Goal: Information Seeking & Learning: Check status

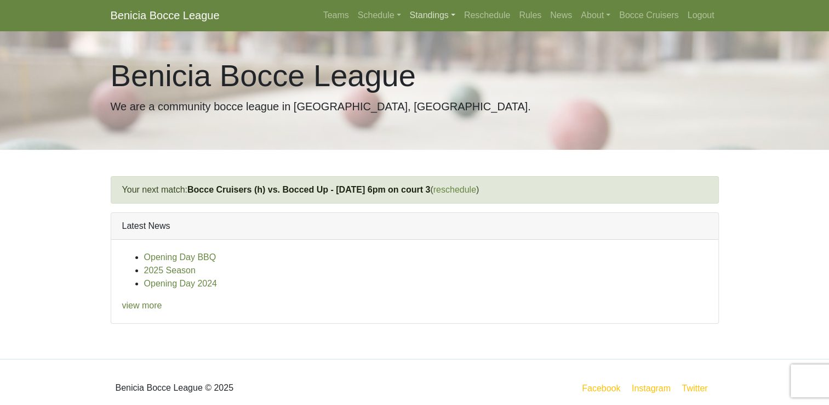
click at [437, 16] on link "Standings" at bounding box center [433, 15] width 54 height 22
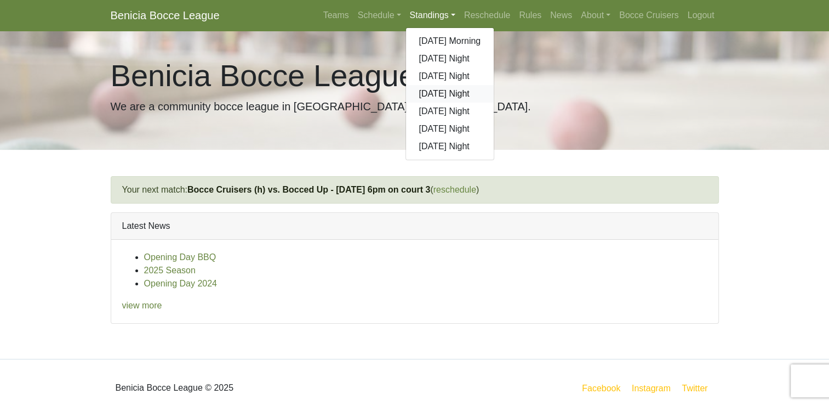
click at [448, 94] on link "[DATE] Night" at bounding box center [450, 94] width 88 height 18
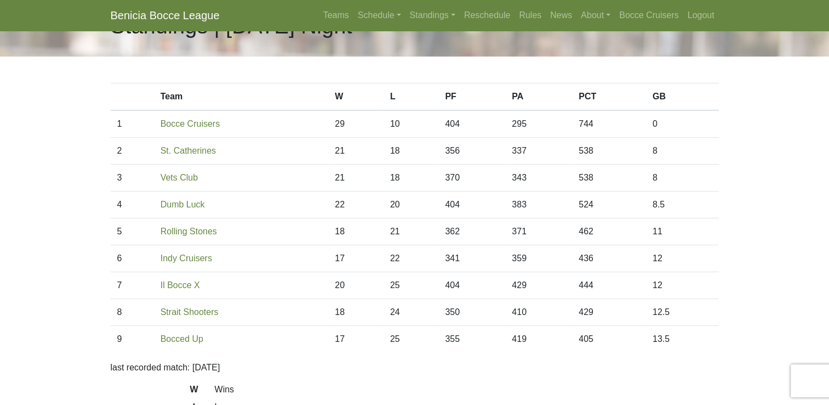
scroll to position [36, 0]
click at [389, 16] on link "Schedule" at bounding box center [380, 15] width 52 height 22
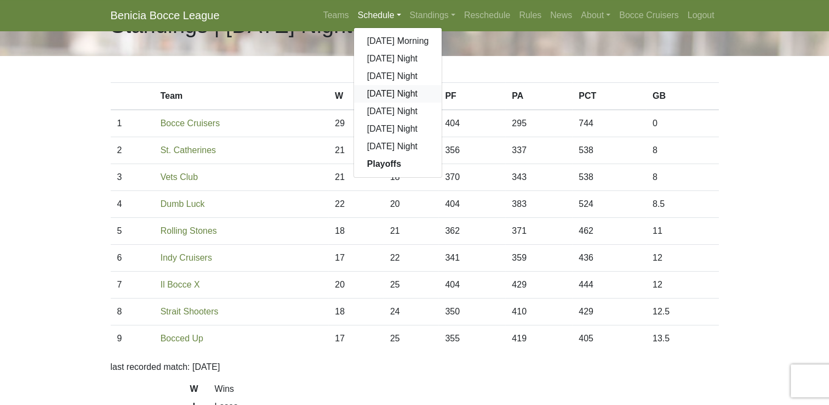
click at [376, 94] on link "[DATE] Night" at bounding box center [398, 94] width 88 height 18
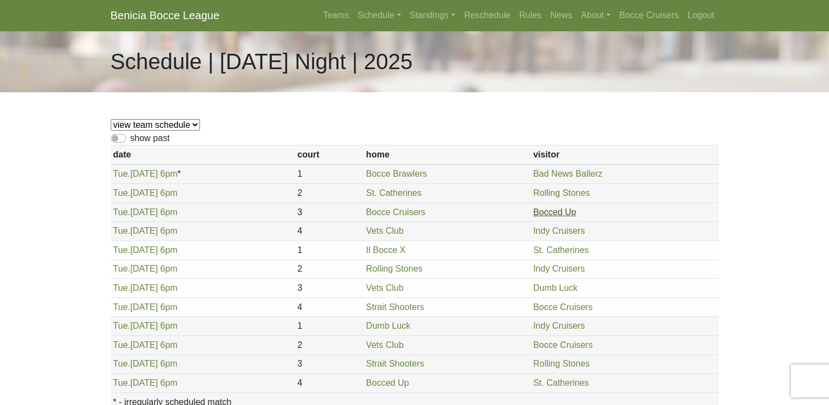
click at [541, 216] on link "Bocced Up" at bounding box center [554, 211] width 43 height 9
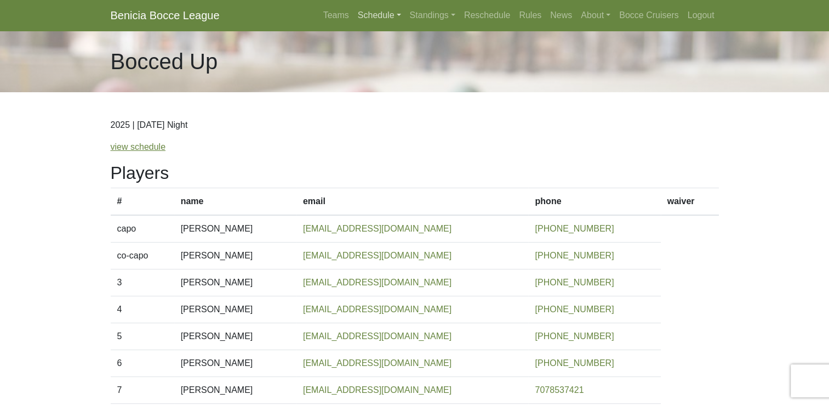
click at [379, 16] on link "Schedule" at bounding box center [380, 15] width 52 height 22
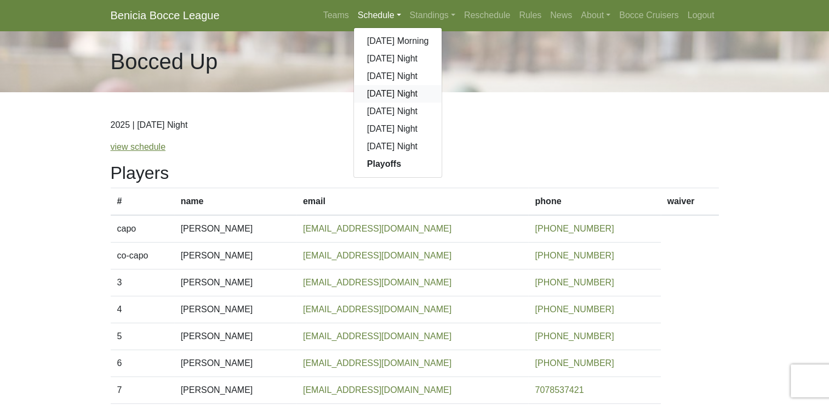
click at [384, 96] on link "[DATE] Night" at bounding box center [398, 94] width 88 height 18
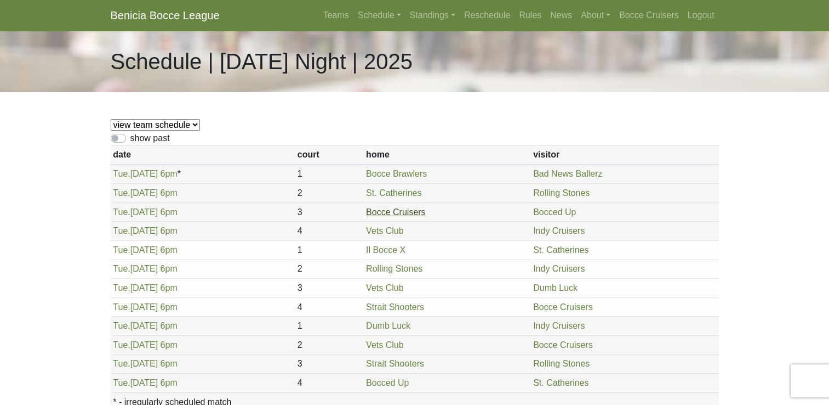
click at [394, 213] on link "Bocce Cruisers" at bounding box center [395, 211] width 59 height 9
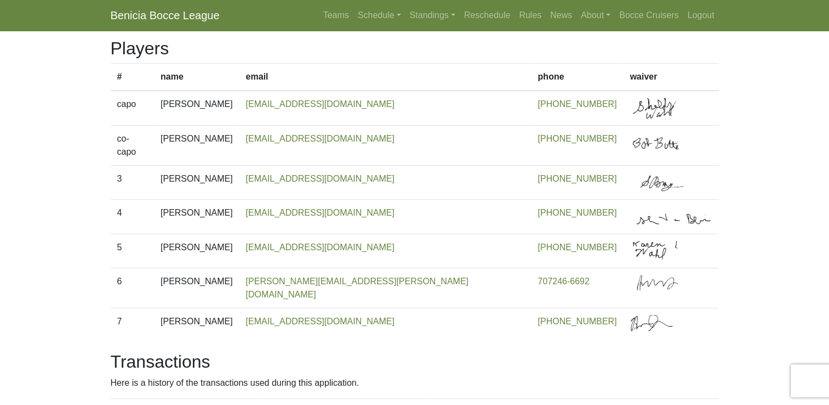
scroll to position [114, 0]
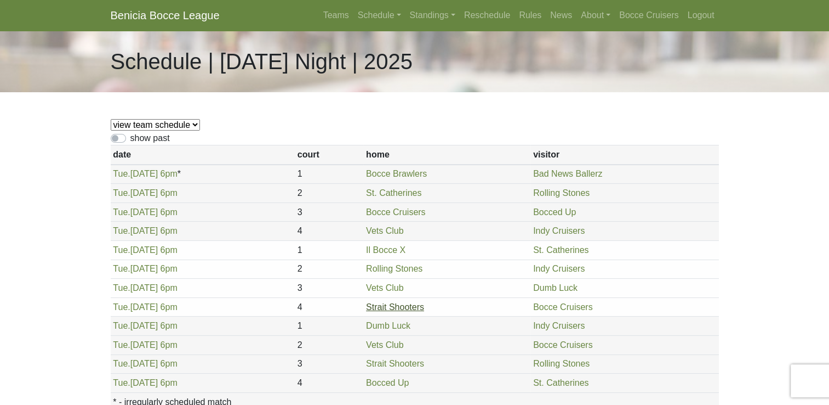
click at [393, 306] on link "Strait Shooters" at bounding box center [395, 306] width 58 height 9
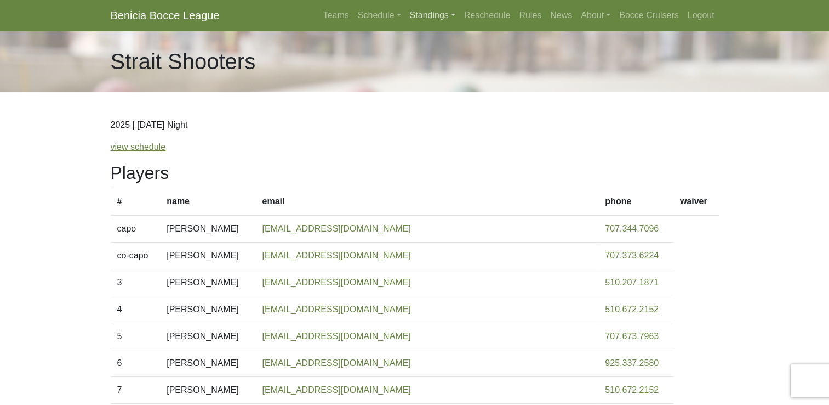
click at [423, 15] on link "Standings" at bounding box center [433, 15] width 54 height 22
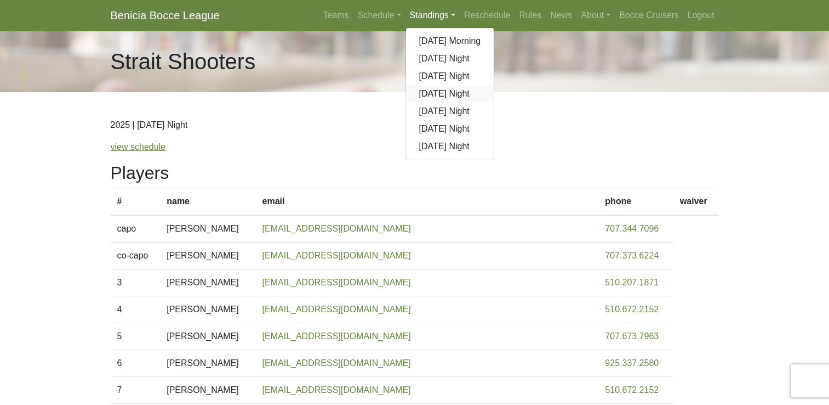
click at [449, 92] on link "[DATE] Night" at bounding box center [450, 94] width 88 height 18
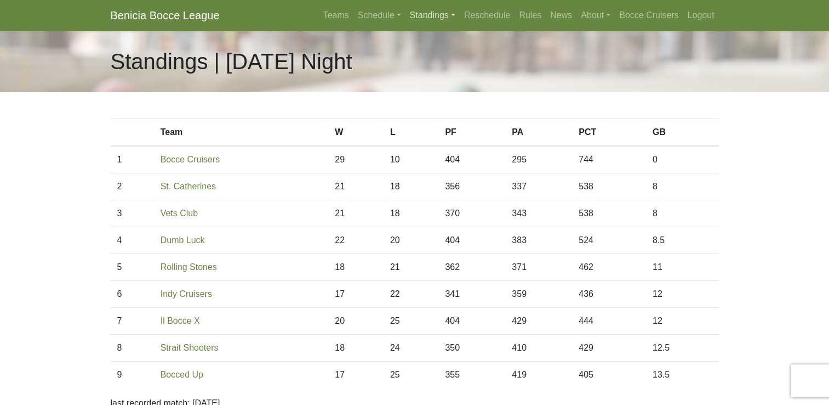
click at [435, 19] on link "Standings" at bounding box center [433, 15] width 54 height 22
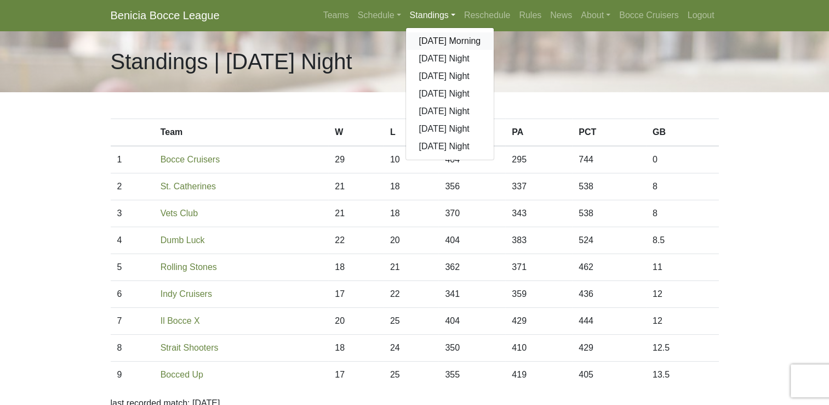
click at [439, 38] on link "[DATE] Morning" at bounding box center [450, 41] width 88 height 18
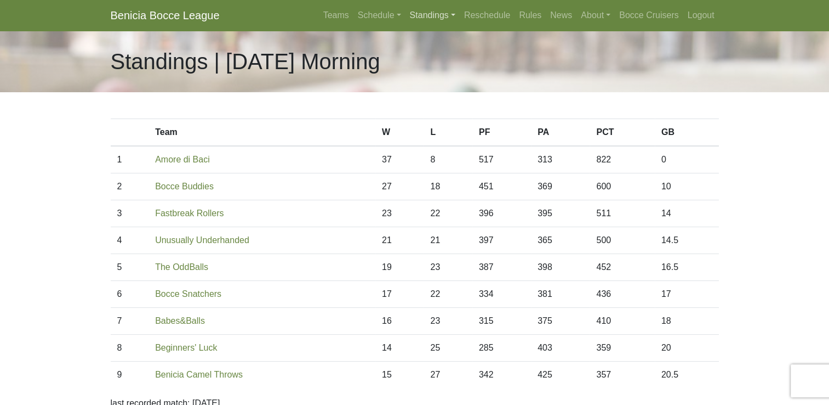
click at [430, 16] on link "Standings" at bounding box center [433, 15] width 54 height 22
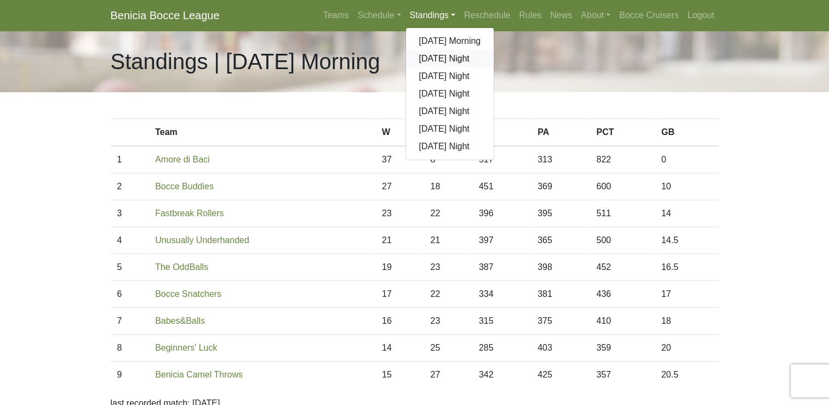
click at [438, 60] on link "[DATE] Night" at bounding box center [450, 59] width 88 height 18
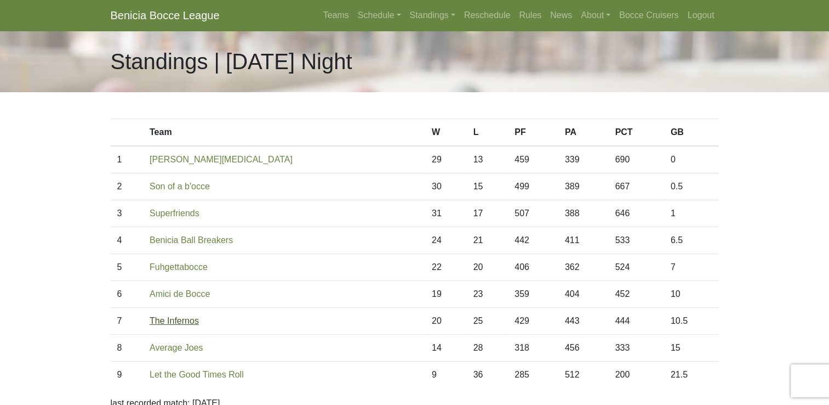
click at [186, 321] on link "The Infernos" at bounding box center [174, 320] width 49 height 9
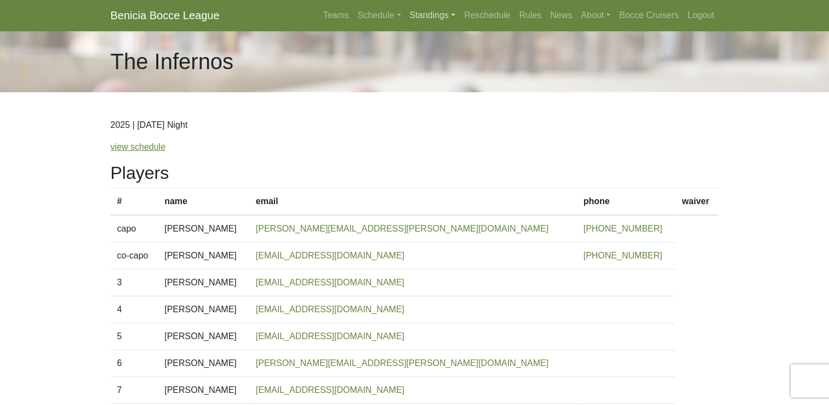
click at [437, 13] on link "Standings" at bounding box center [433, 15] width 54 height 22
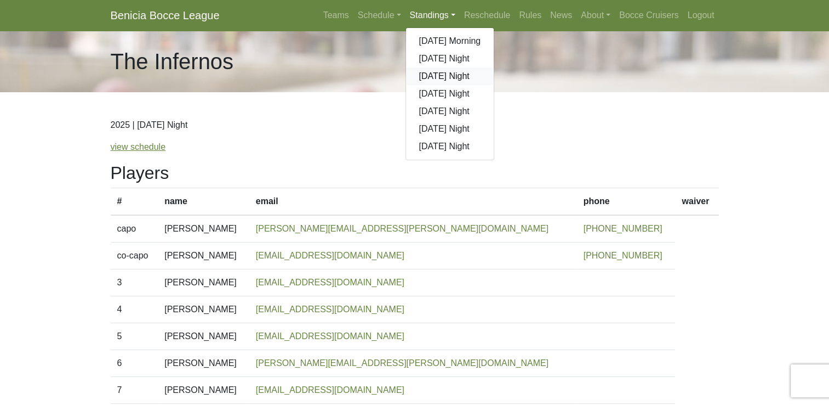
click at [455, 78] on link "[DATE] Night" at bounding box center [450, 76] width 88 height 18
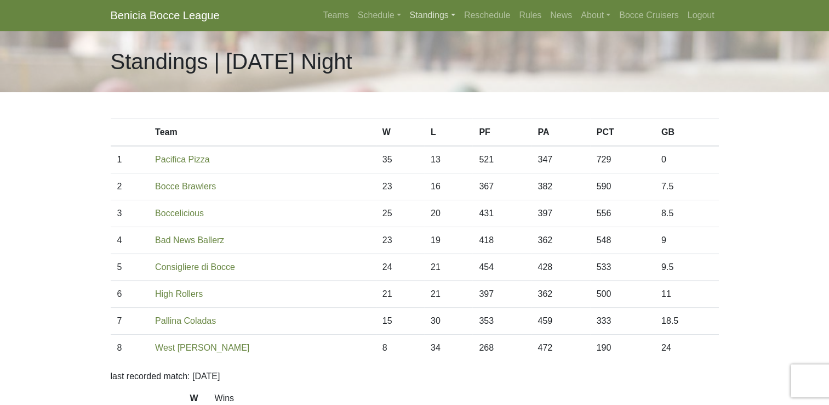
click at [440, 13] on link "Standings" at bounding box center [433, 15] width 54 height 22
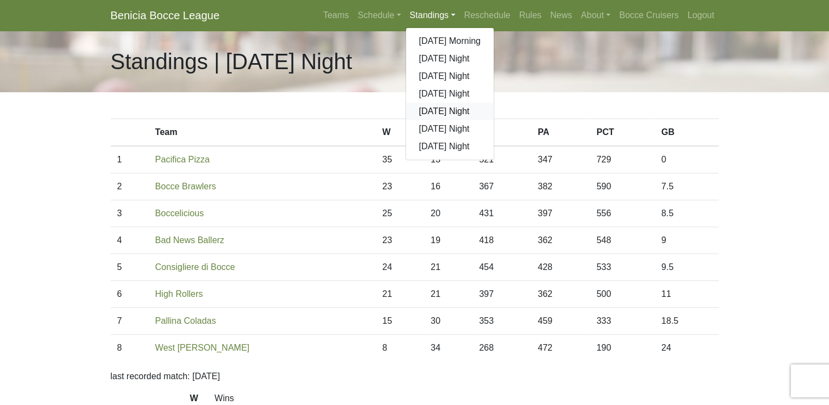
click at [440, 111] on link "[DATE] Night" at bounding box center [450, 112] width 88 height 18
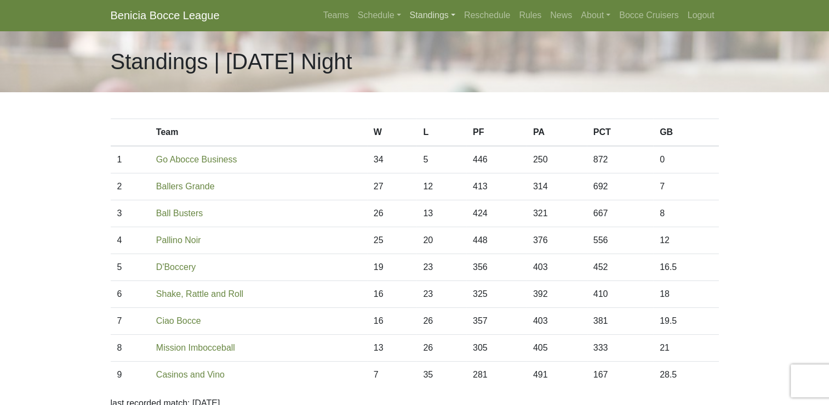
click at [430, 12] on link "Standings" at bounding box center [433, 15] width 54 height 22
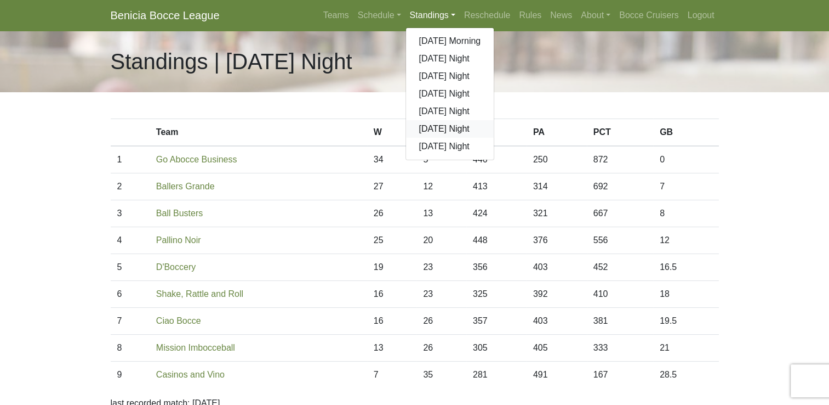
click at [445, 127] on link "[DATE] Night" at bounding box center [450, 129] width 88 height 18
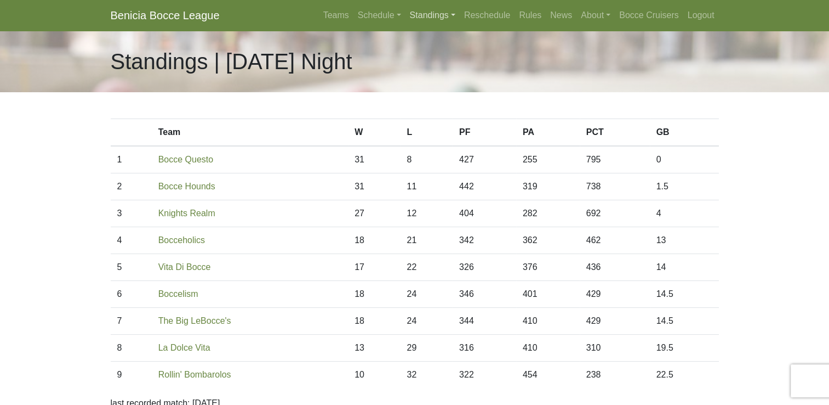
click at [425, 16] on link "Standings" at bounding box center [433, 15] width 54 height 22
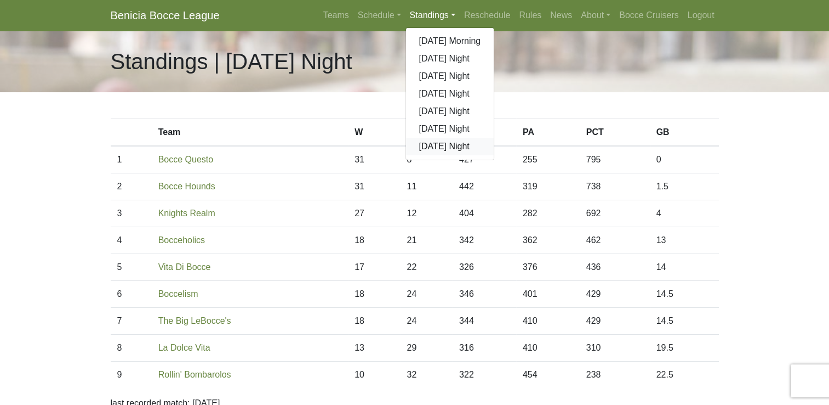
click at [441, 145] on link "[DATE] Night" at bounding box center [450, 147] width 88 height 18
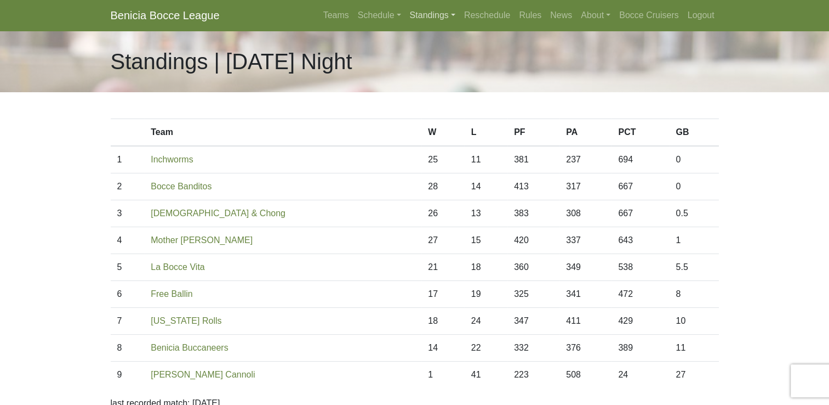
click at [433, 16] on link "Standings" at bounding box center [433, 15] width 54 height 22
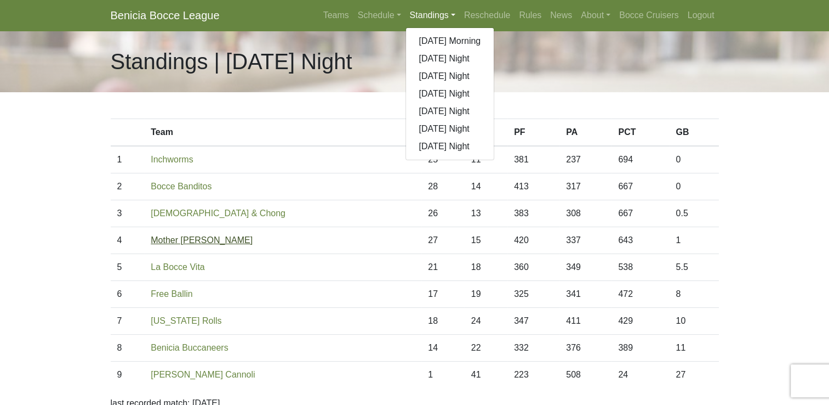
click at [197, 238] on link "Mother Yuccas" at bounding box center [202, 239] width 102 height 9
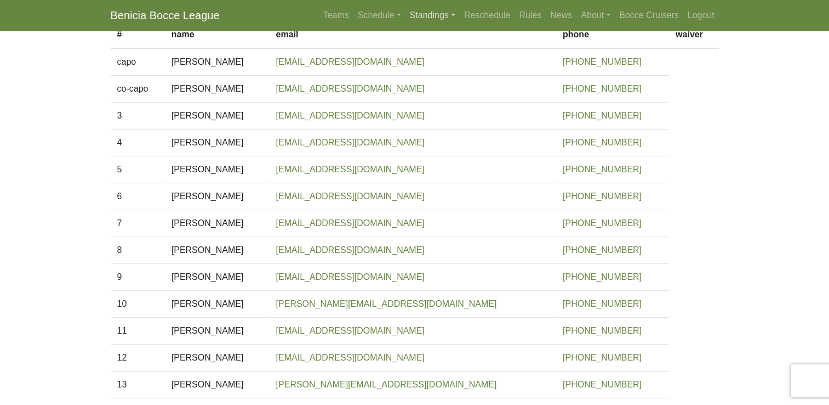
scroll to position [164, 0]
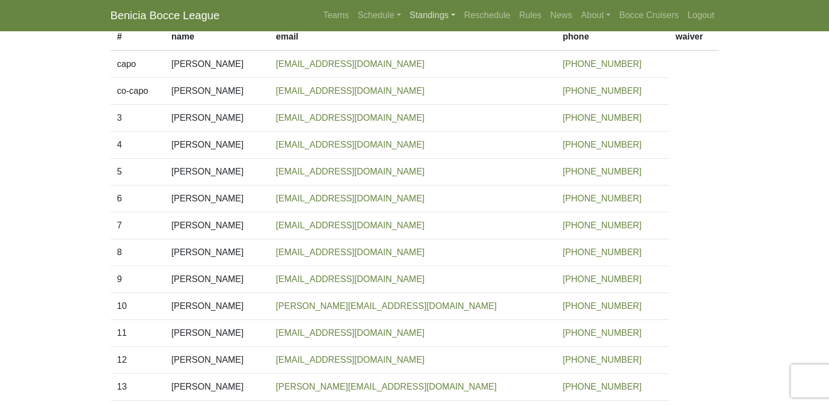
click at [423, 16] on link "Standings" at bounding box center [433, 15] width 54 height 22
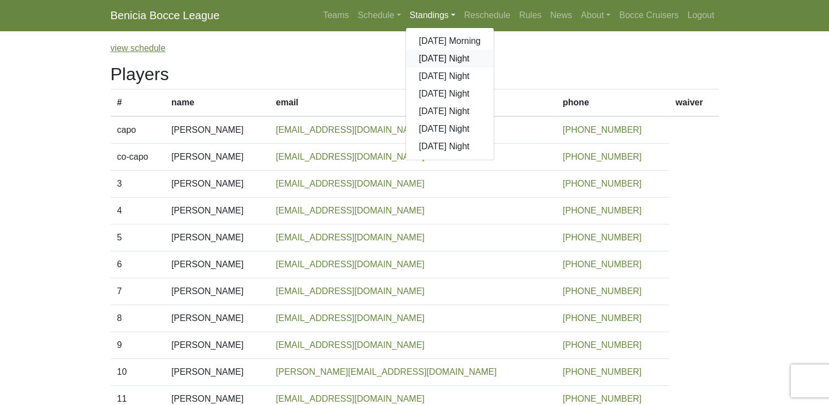
scroll to position [91, 0]
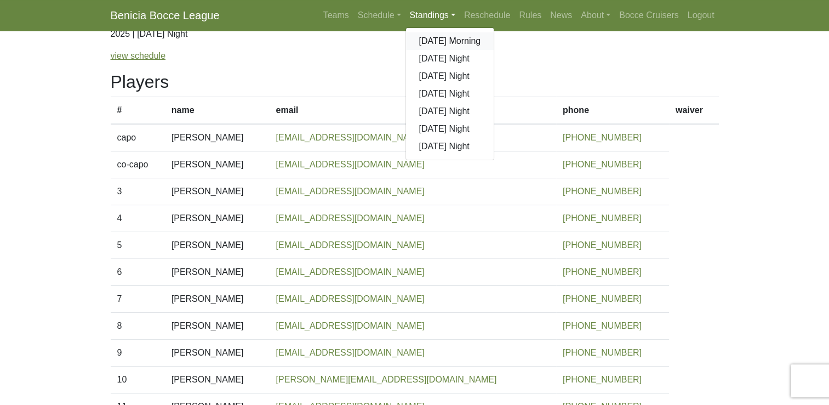
click at [450, 42] on link "[DATE] Morning" at bounding box center [450, 41] width 88 height 18
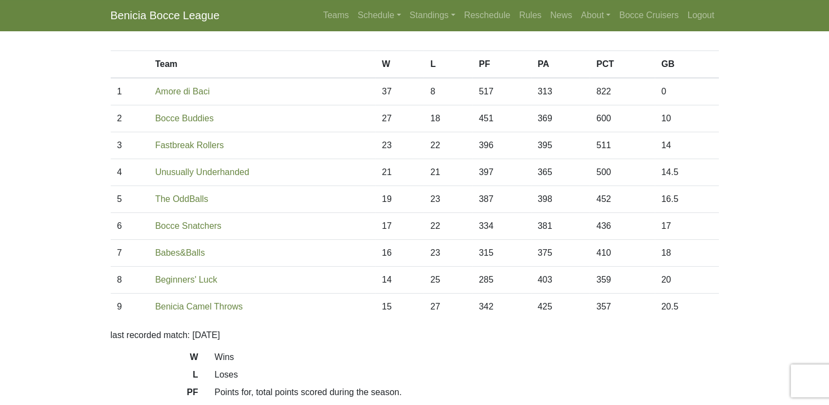
scroll to position [73, 0]
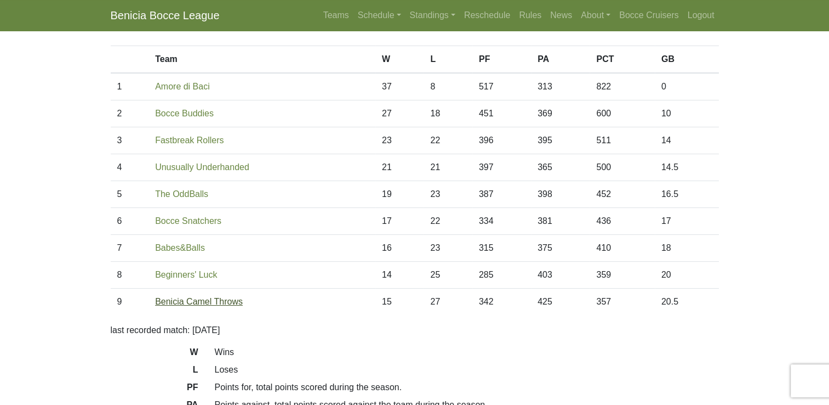
click at [232, 301] on link "Benicia Camel Throws" at bounding box center [199, 301] width 88 height 9
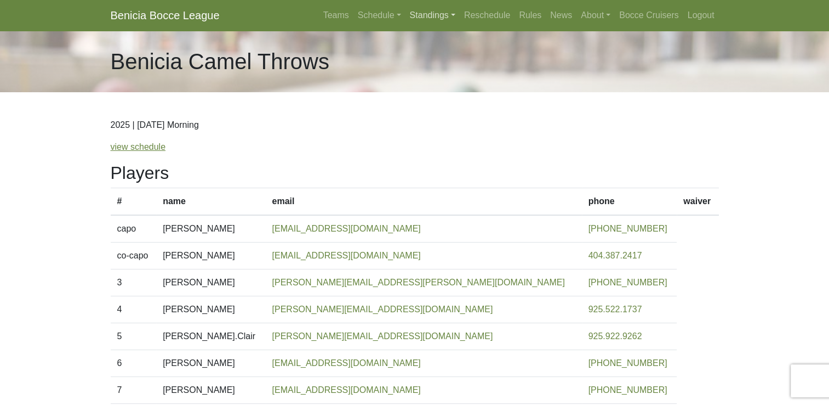
click at [436, 14] on link "Standings" at bounding box center [433, 15] width 54 height 22
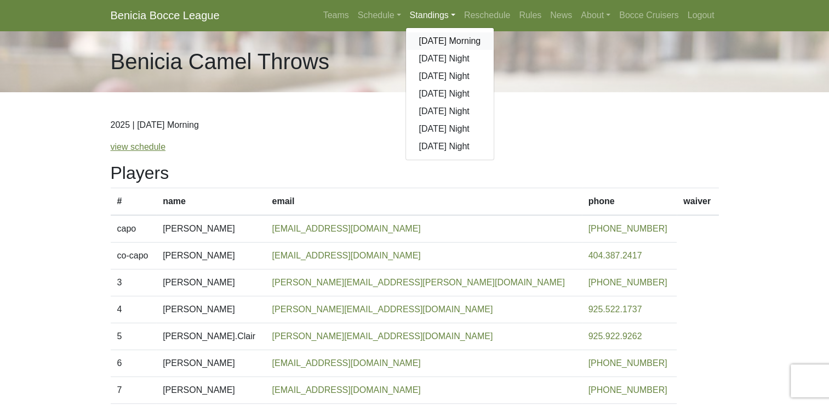
click at [444, 39] on link "[DATE] Morning" at bounding box center [450, 41] width 88 height 18
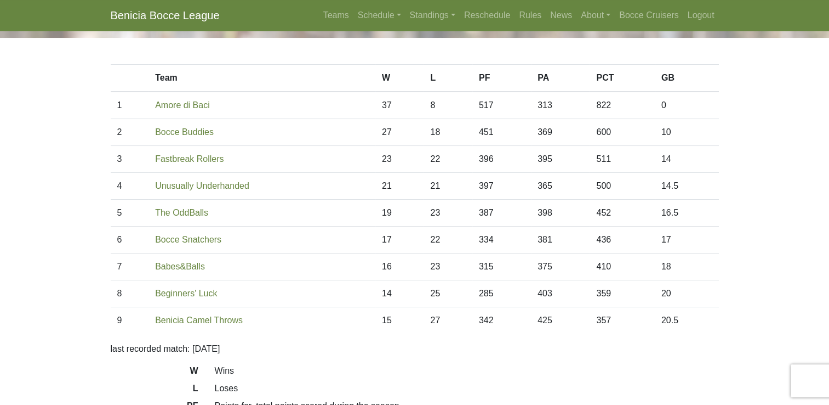
scroll to position [91, 0]
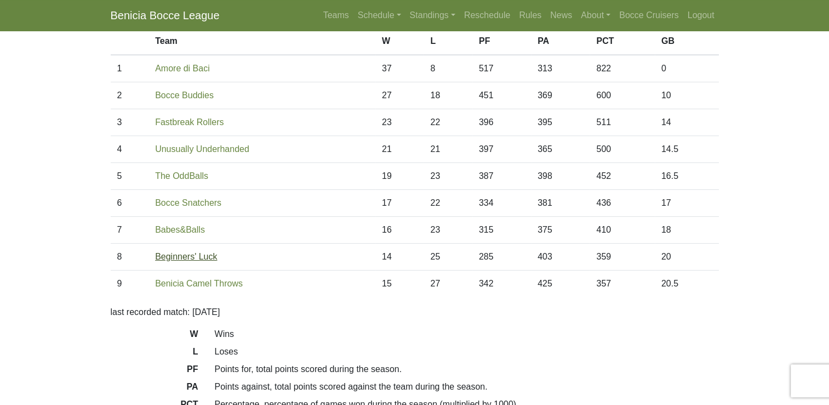
click at [207, 255] on link "Beginners' Luck" at bounding box center [186, 256] width 62 height 9
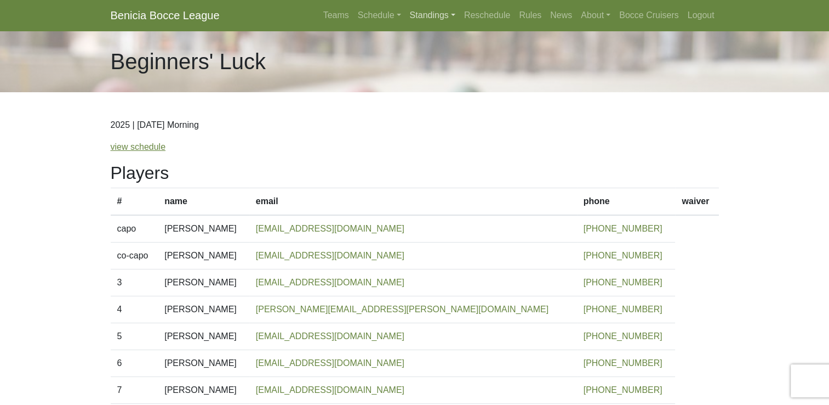
click at [442, 16] on link "Standings" at bounding box center [433, 15] width 54 height 22
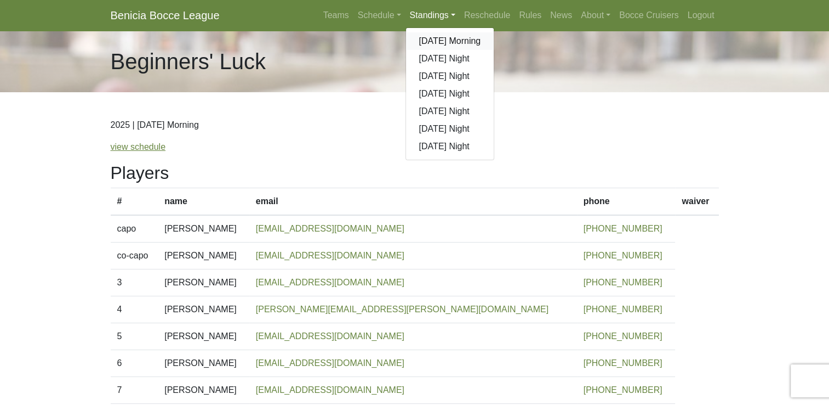
click at [445, 43] on link "[DATE] Morning" at bounding box center [450, 41] width 88 height 18
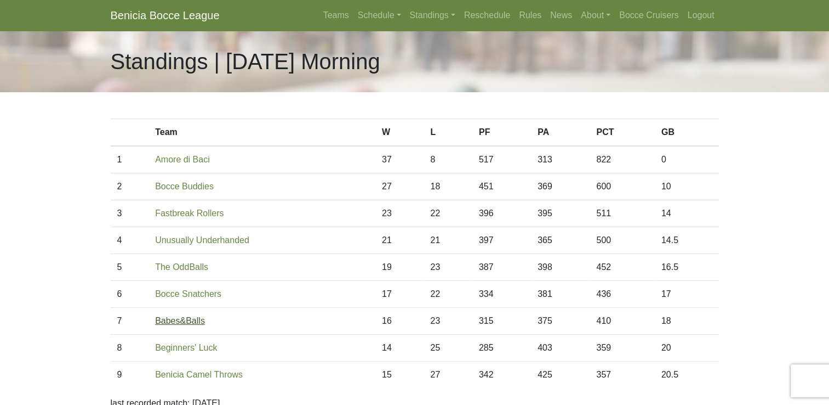
click at [189, 323] on link "Babes&Balls" at bounding box center [180, 320] width 50 height 9
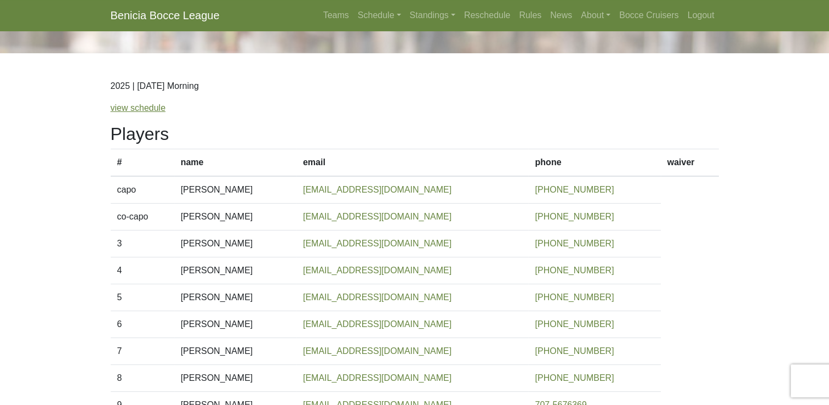
scroll to position [36, 0]
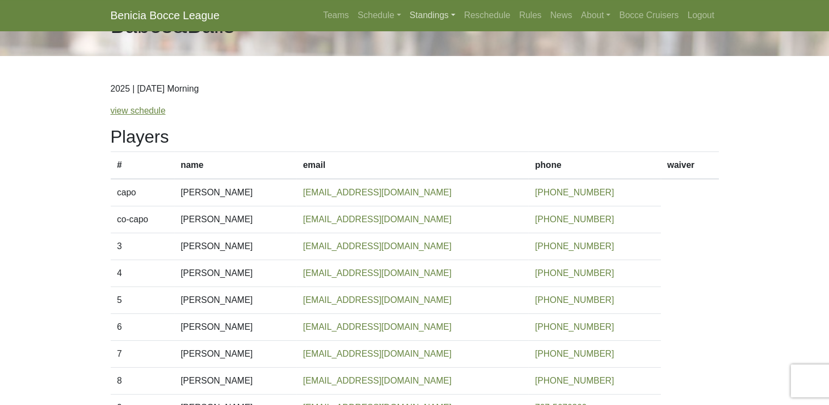
click at [439, 15] on link "Standings" at bounding box center [433, 15] width 54 height 22
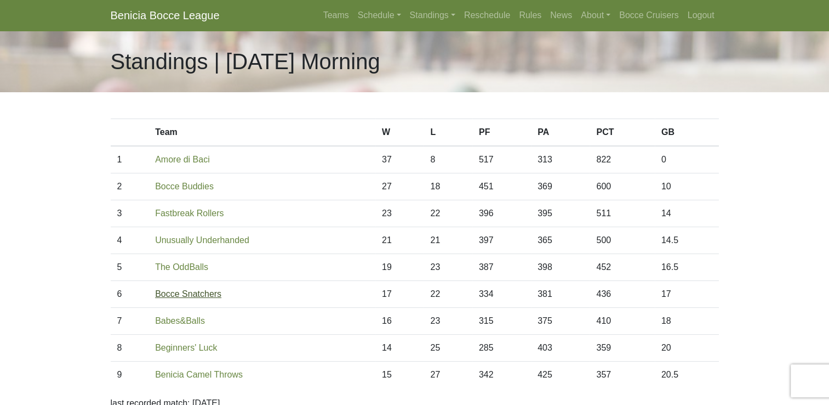
click at [208, 292] on link "Bocce Snatchers" at bounding box center [188, 293] width 66 height 9
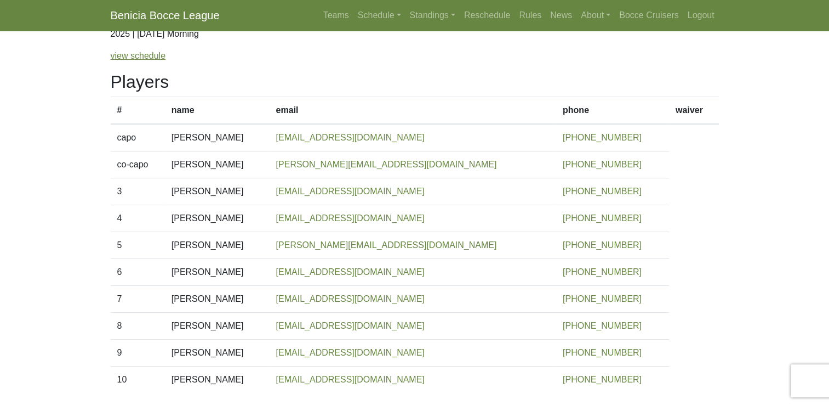
scroll to position [128, 0]
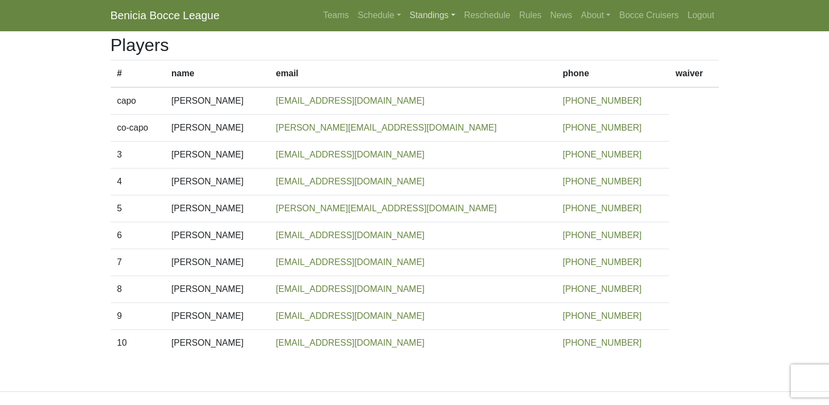
click at [439, 19] on link "Standings" at bounding box center [433, 15] width 54 height 22
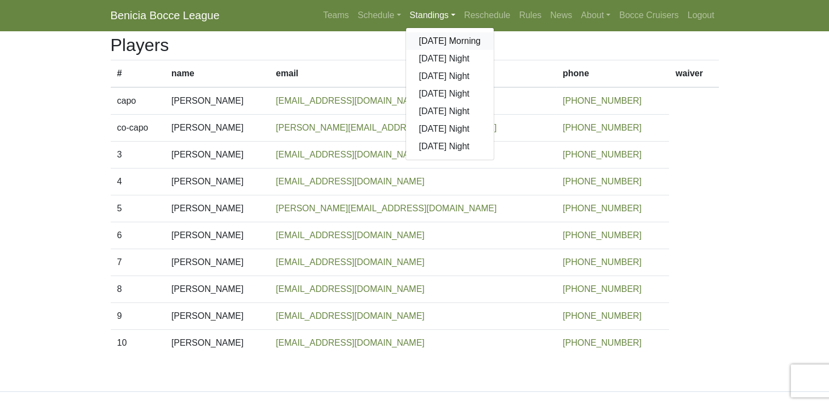
click at [445, 41] on link "[DATE] Morning" at bounding box center [450, 41] width 88 height 18
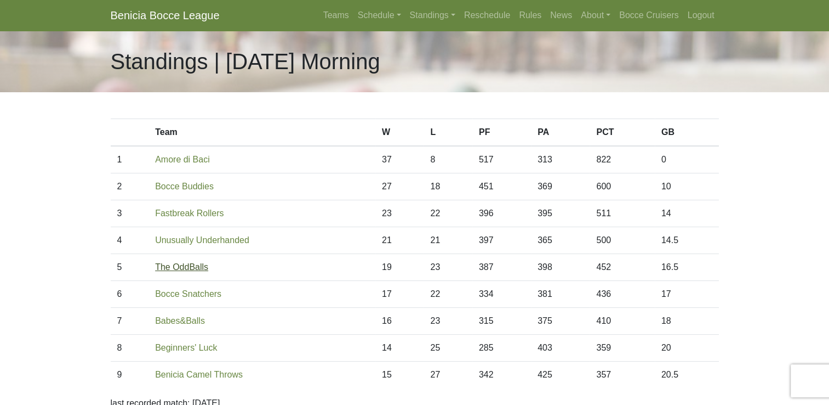
click at [197, 269] on link "The OddBalls" at bounding box center [181, 266] width 53 height 9
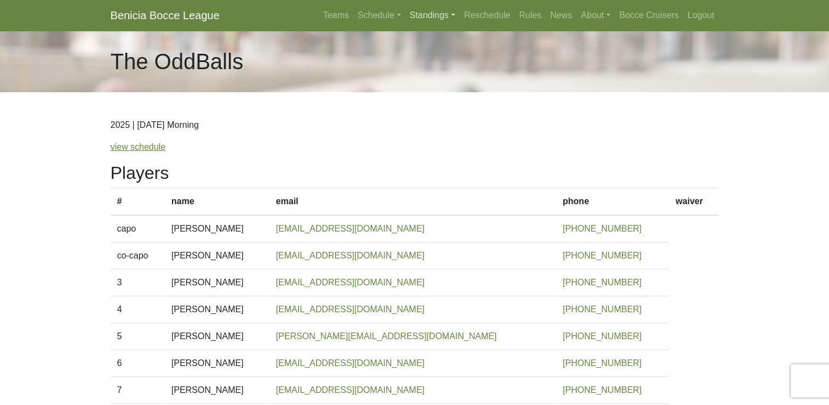
click at [429, 12] on link "Standings" at bounding box center [433, 15] width 54 height 22
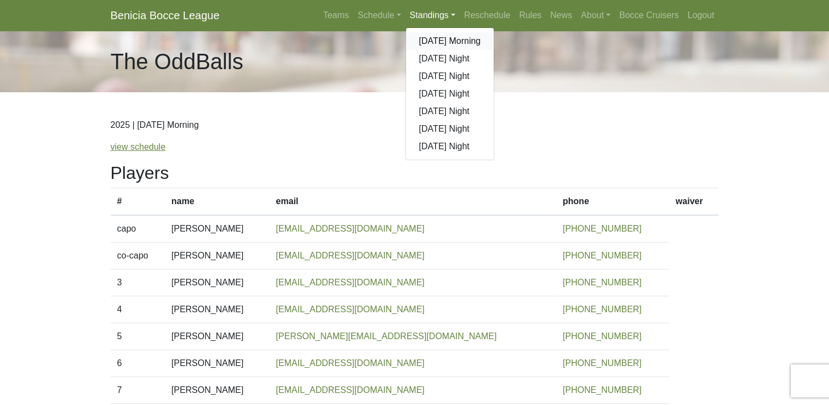
click at [439, 39] on link "[DATE] Morning" at bounding box center [450, 41] width 88 height 18
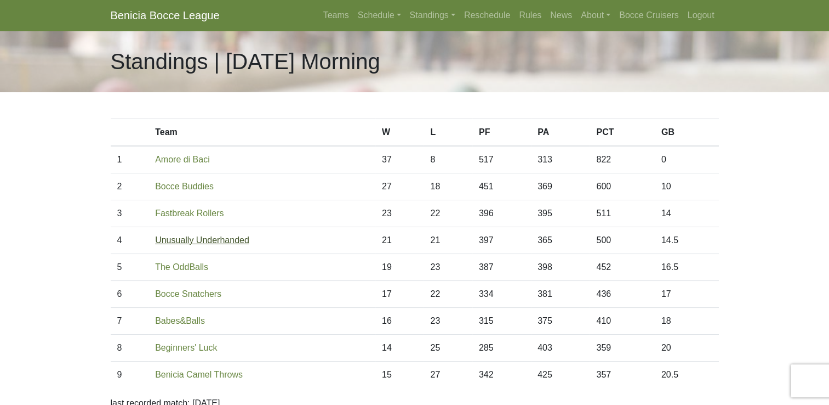
click at [200, 243] on link "Unusually Underhanded" at bounding box center [202, 239] width 94 height 9
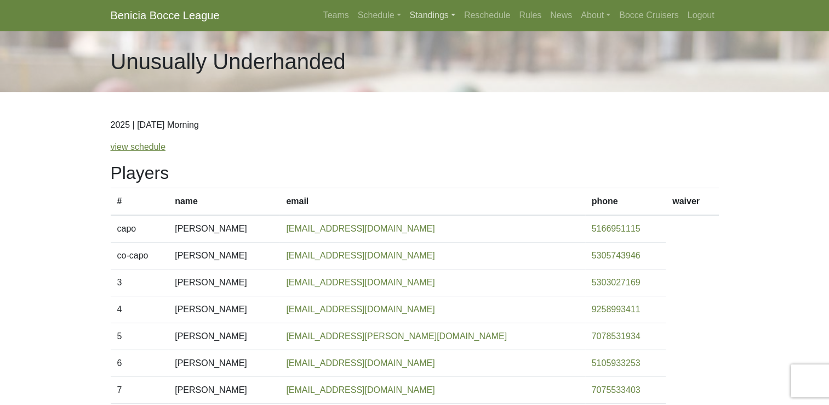
click at [430, 16] on link "Standings" at bounding box center [433, 15] width 54 height 22
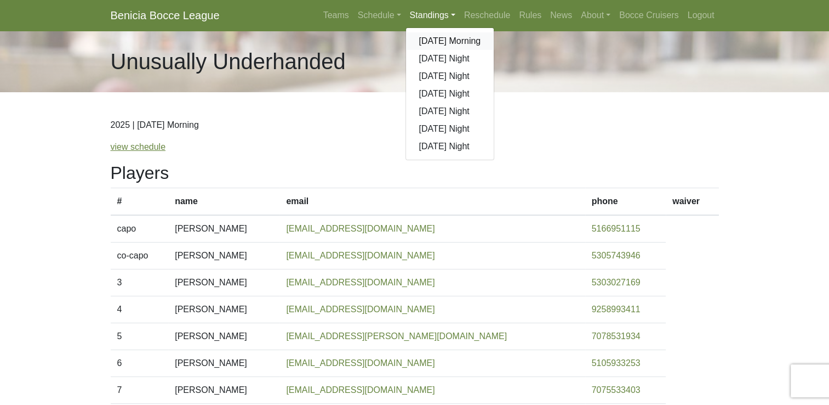
click at [440, 42] on link "[DATE] Morning" at bounding box center [450, 41] width 88 height 18
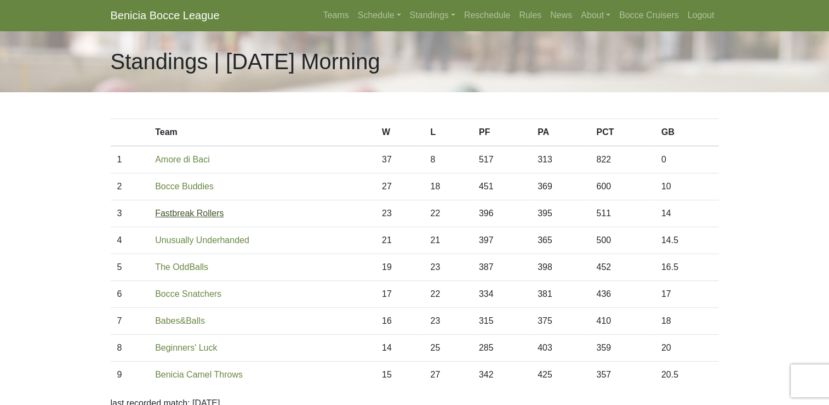
click at [207, 212] on link "Fastbreak Rollers" at bounding box center [189, 212] width 69 height 9
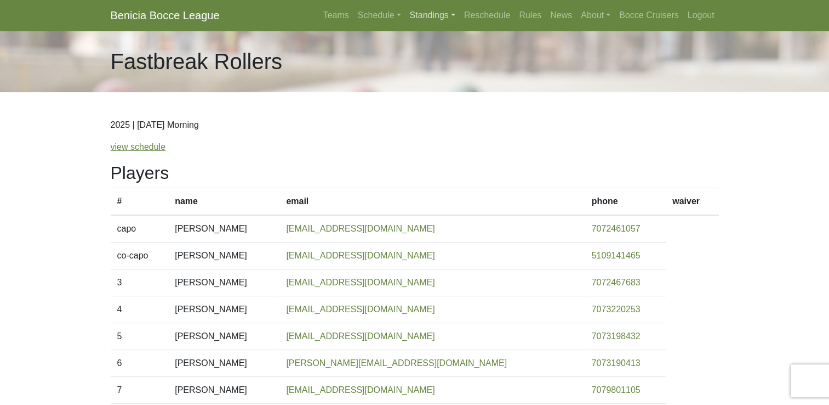
click at [459, 14] on link "Standings" at bounding box center [433, 15] width 54 height 22
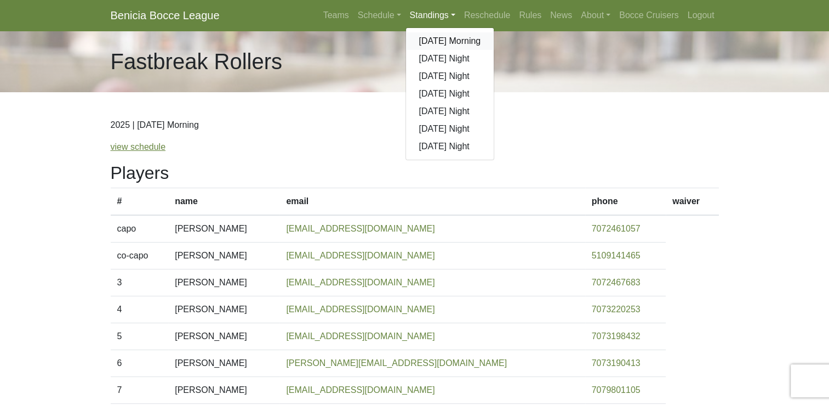
click at [445, 41] on link "[DATE] Morning" at bounding box center [450, 41] width 88 height 18
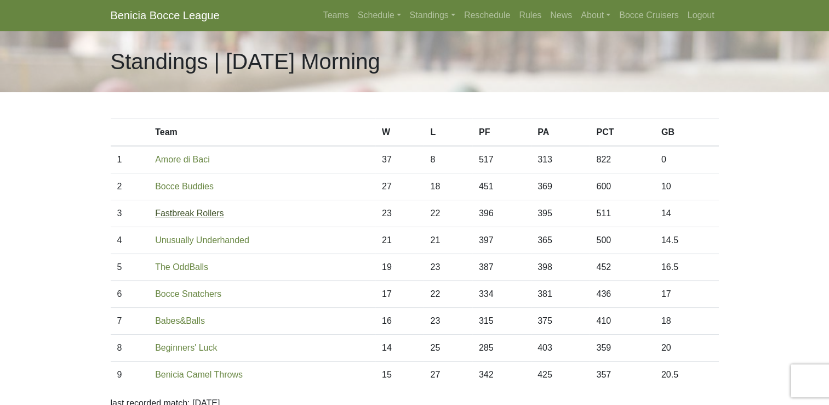
click at [191, 212] on link "Fastbreak Rollers" at bounding box center [189, 212] width 69 height 9
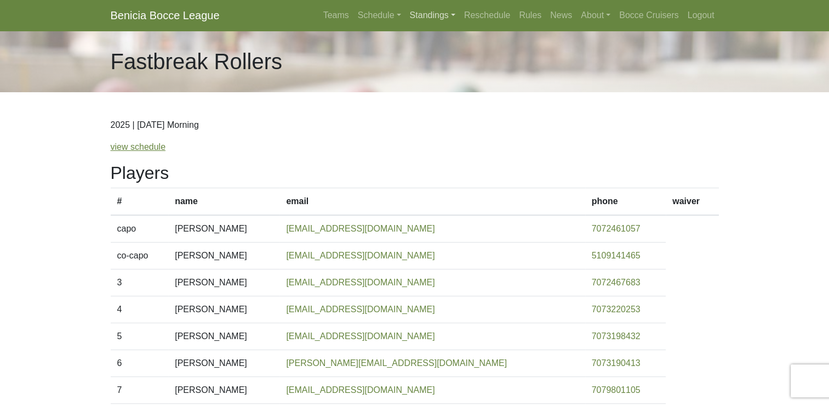
click at [436, 15] on link "Standings" at bounding box center [433, 15] width 54 height 22
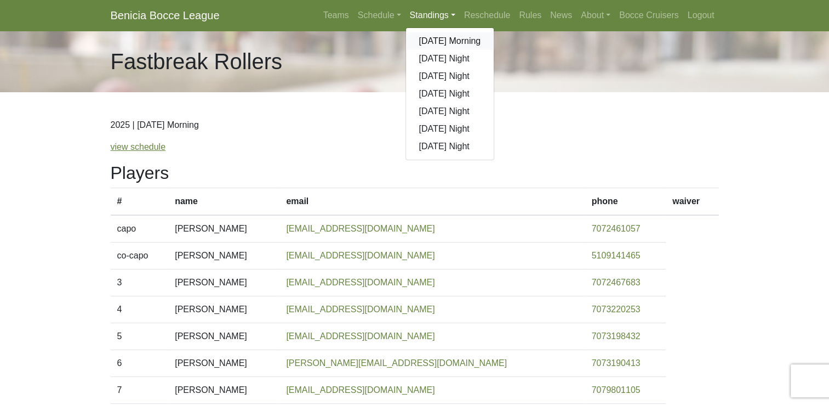
click at [436, 42] on link "[DATE] Morning" at bounding box center [450, 41] width 88 height 18
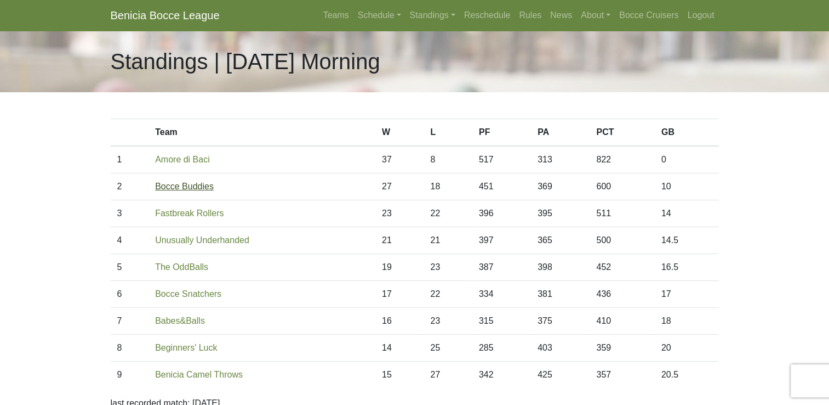
click at [200, 187] on link "Bocce Buddies" at bounding box center [184, 185] width 59 height 9
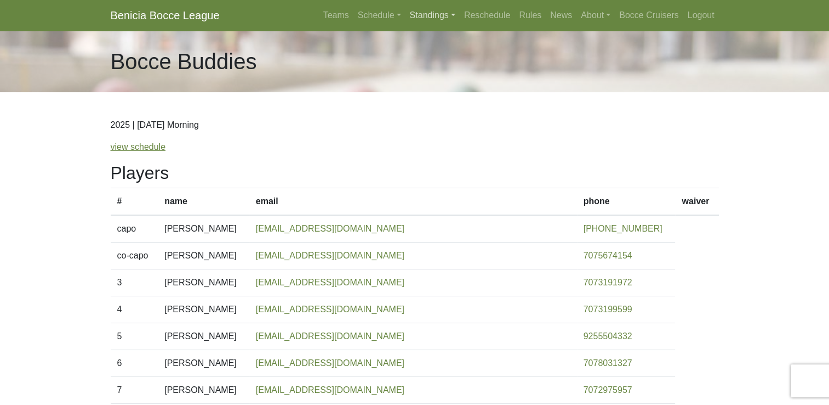
click at [431, 14] on link "Standings" at bounding box center [433, 15] width 54 height 22
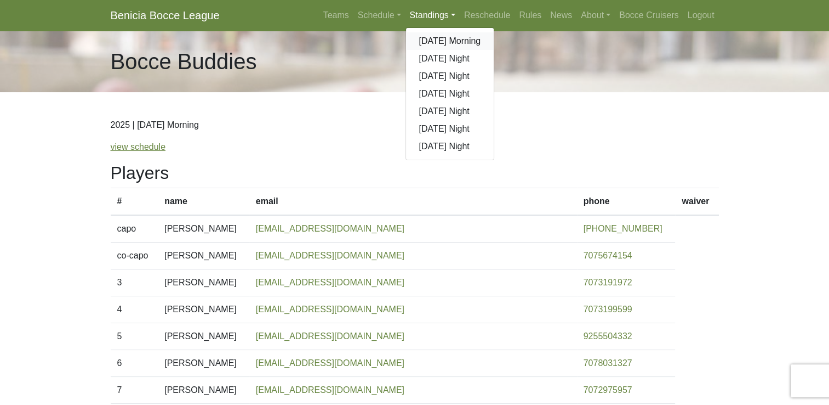
click at [452, 42] on link "[DATE] Morning" at bounding box center [450, 41] width 88 height 18
